Goal: Transaction & Acquisition: Purchase product/service

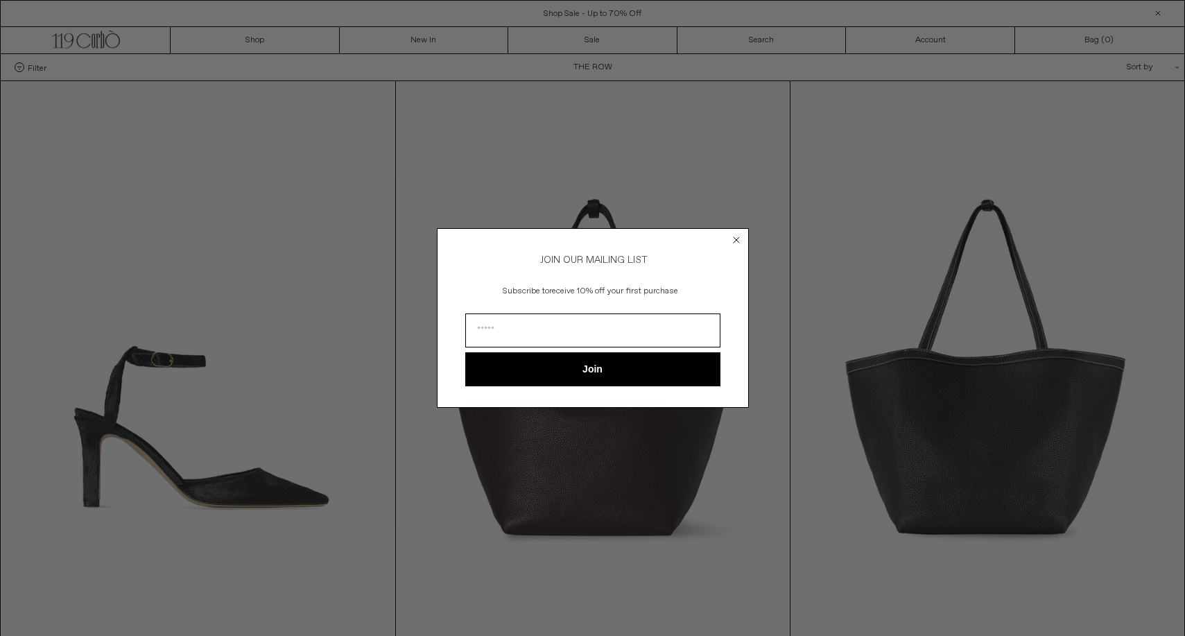
click at [736, 234] on circle "Close dialog" at bounding box center [736, 240] width 13 height 13
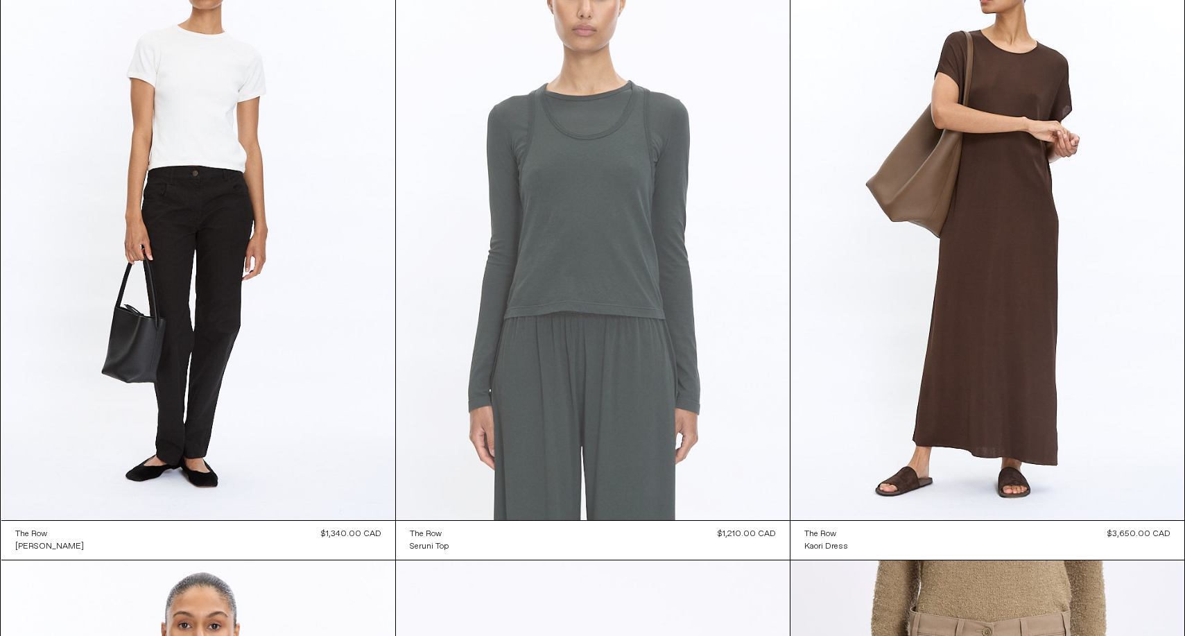
scroll to position [7724, 0]
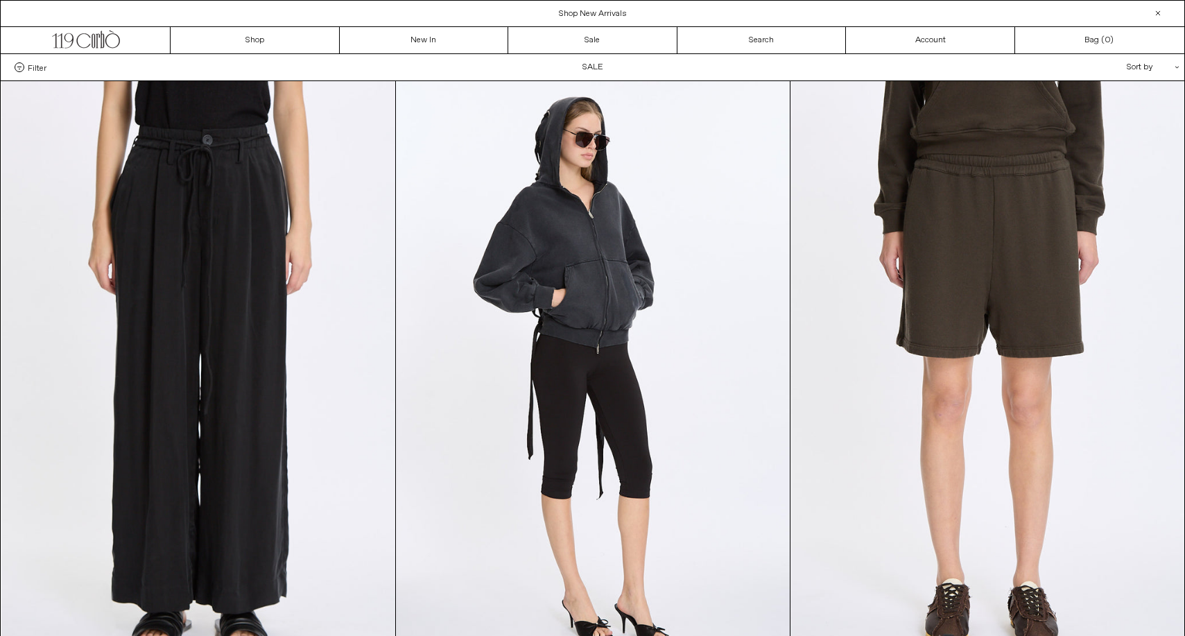
click at [24, 67] on label "Filter" at bounding box center [31, 67] width 32 height 10
click at [0, 0] on select "**********" at bounding box center [0, 0] width 0 height 0
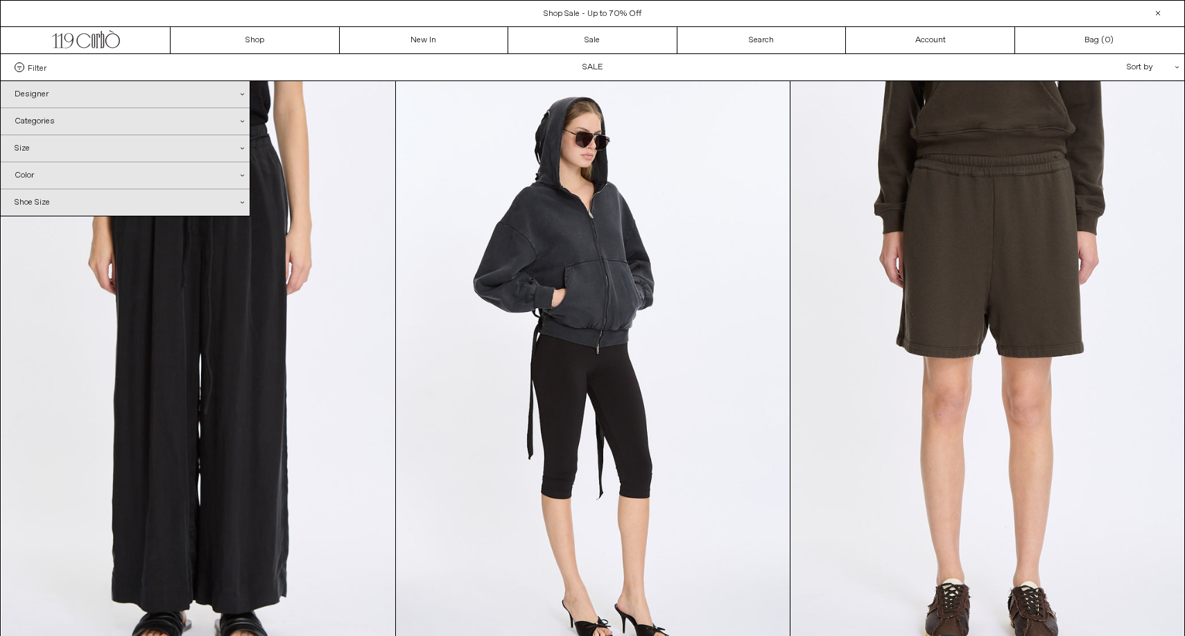
click at [61, 197] on div "Shoe Size .cls-1{fill:#231f20}" at bounding box center [125, 202] width 249 height 26
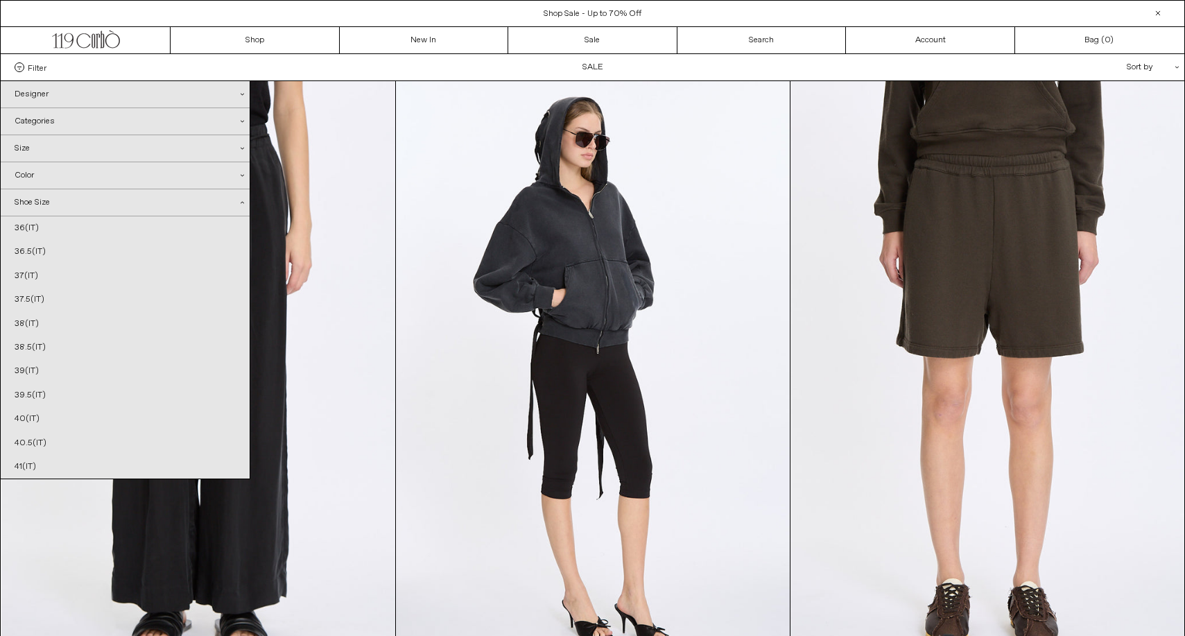
click at [73, 123] on div "Categories .cls-1{fill:#231f20}" at bounding box center [125, 121] width 249 height 26
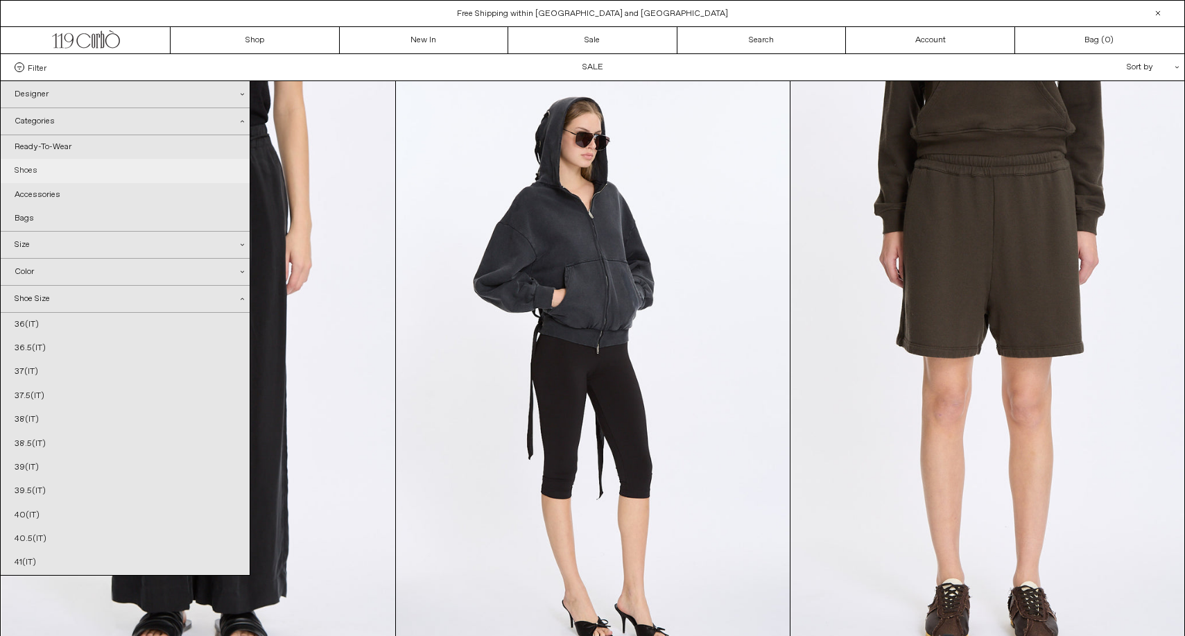
click at [40, 175] on link "Shoes" at bounding box center [125, 171] width 249 height 24
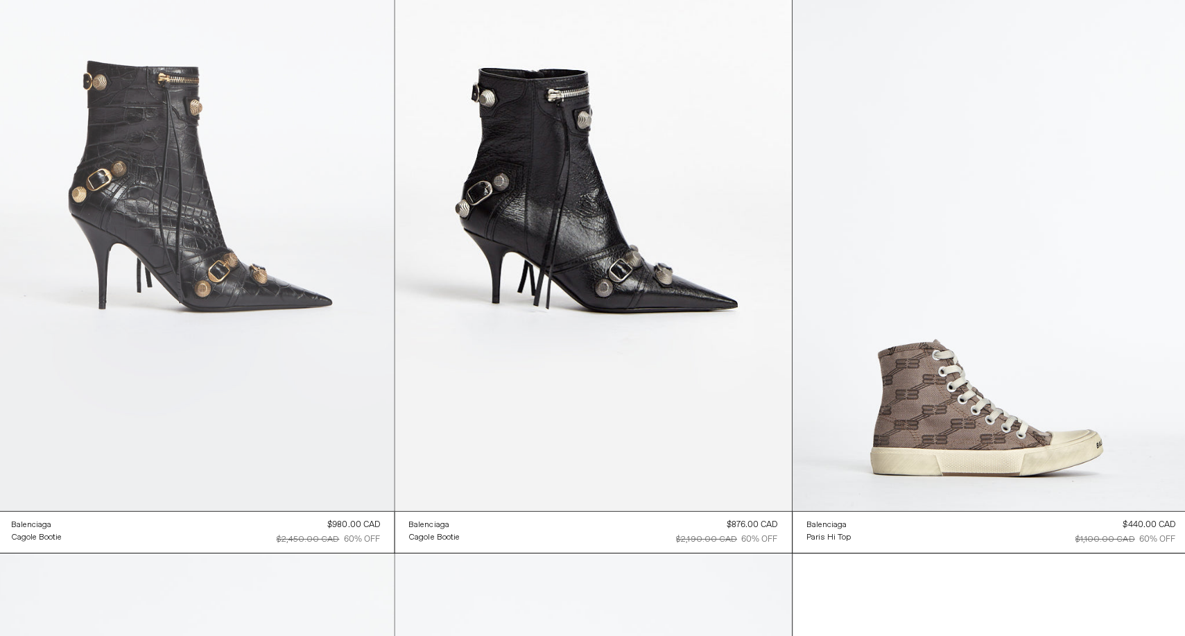
scroll to position [5229, 0]
